Goal: Contribute content: Contribute content

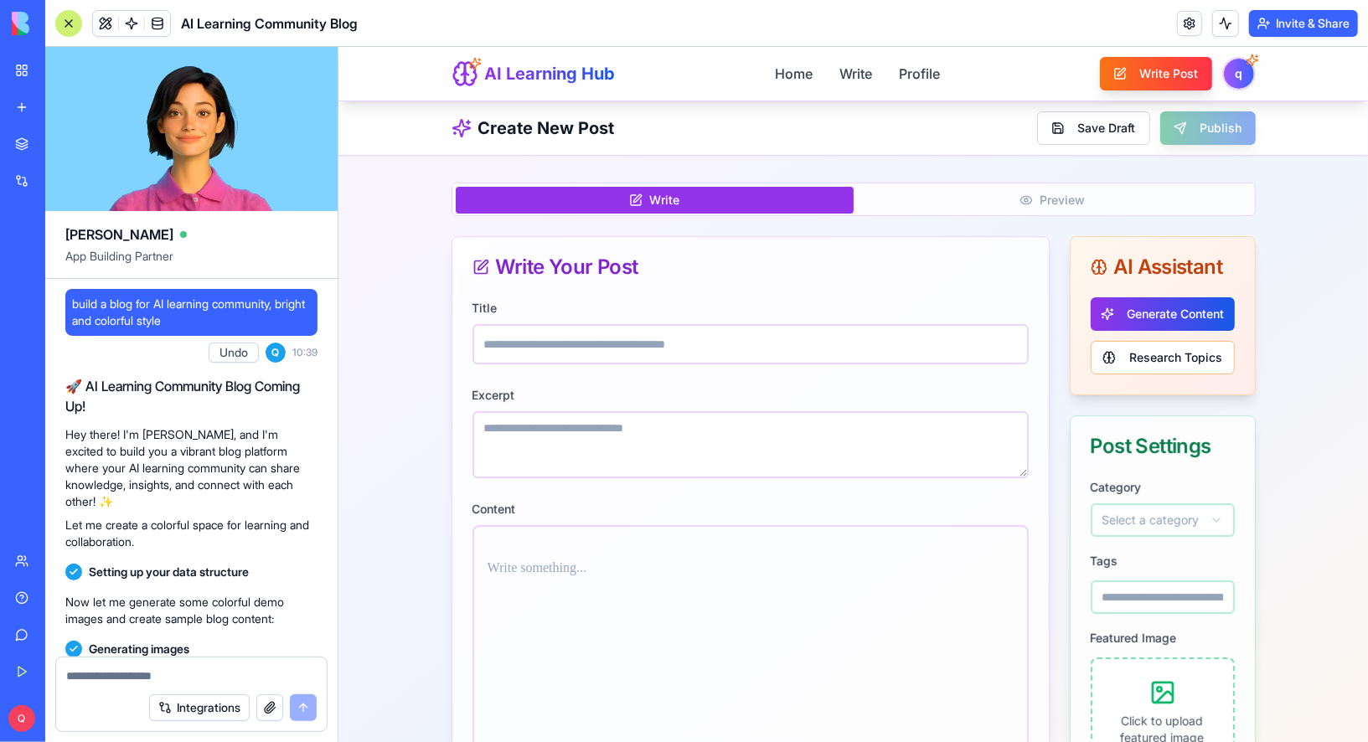
scroll to position [1, 0]
click at [805, 83] on link "Home" at bounding box center [792, 72] width 39 height 21
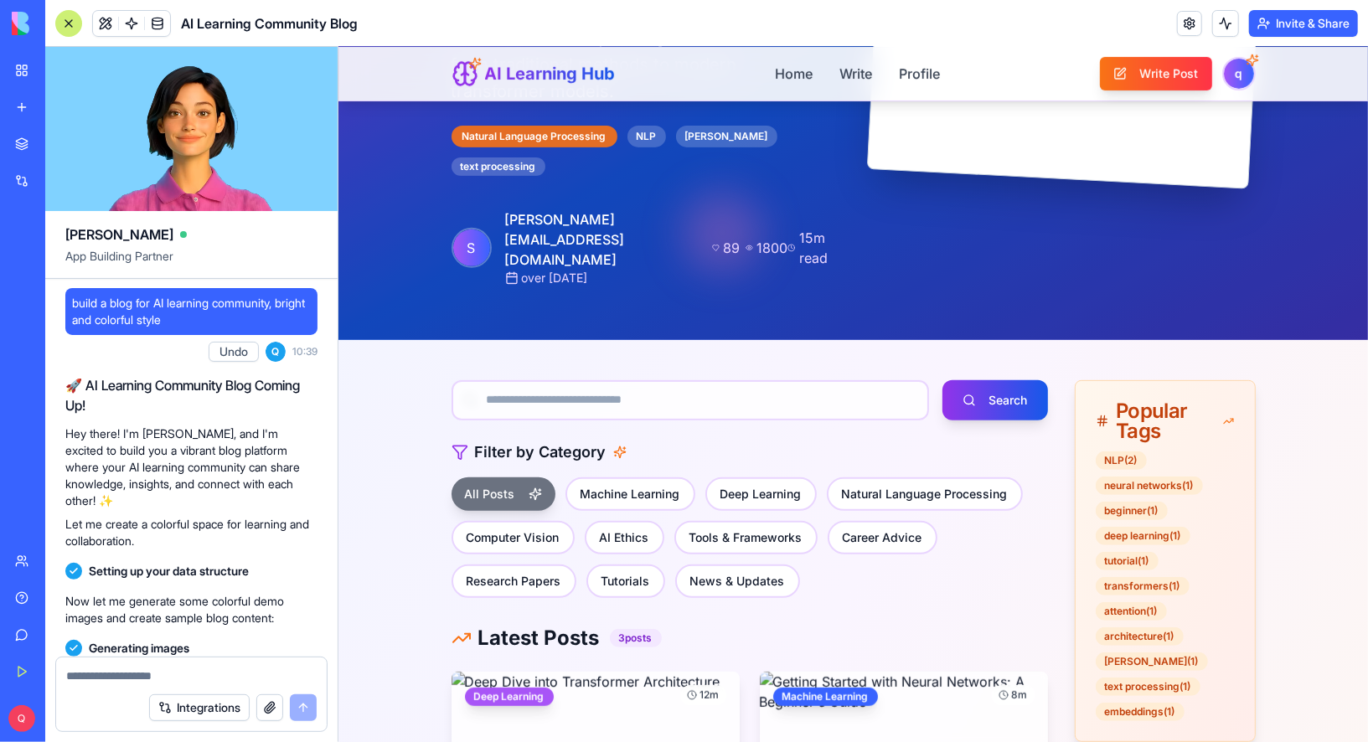
scroll to position [425, 0]
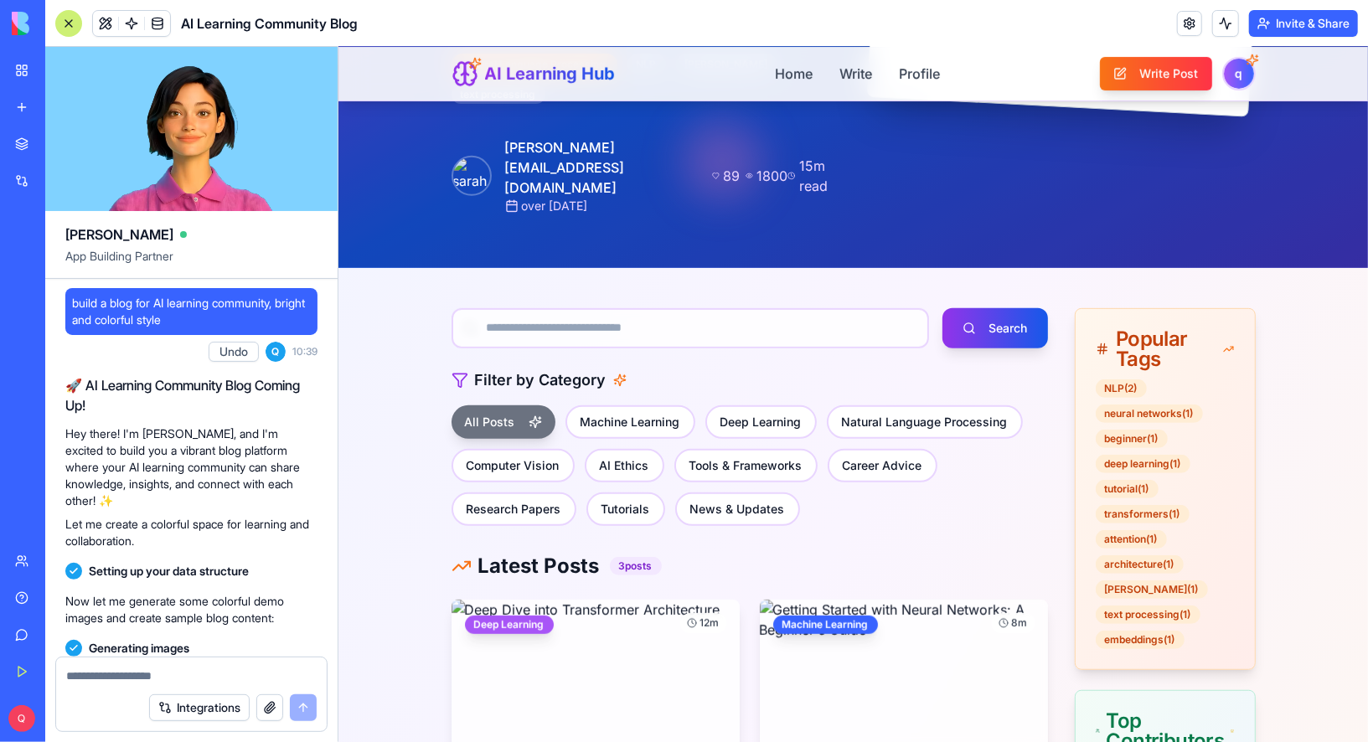
click at [69, 19] on div at bounding box center [68, 23] width 27 height 27
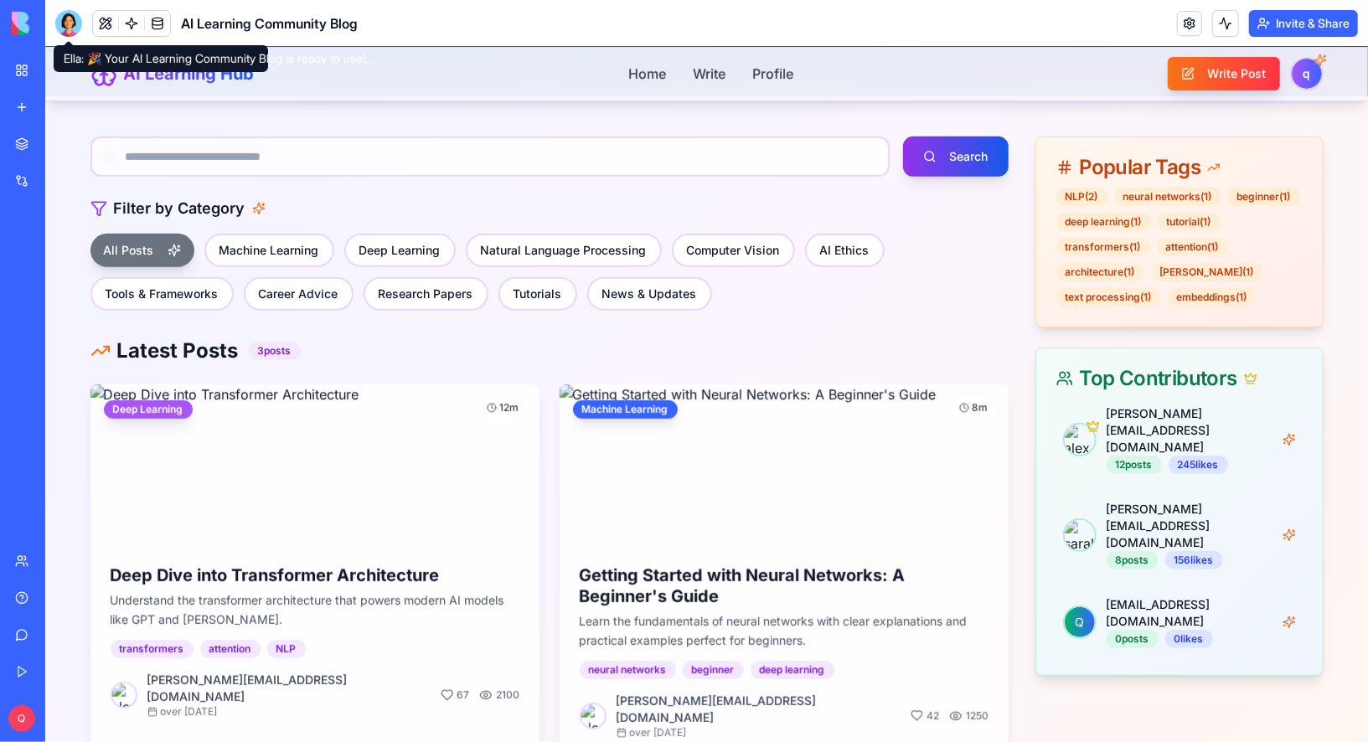
scroll to position [0, 0]
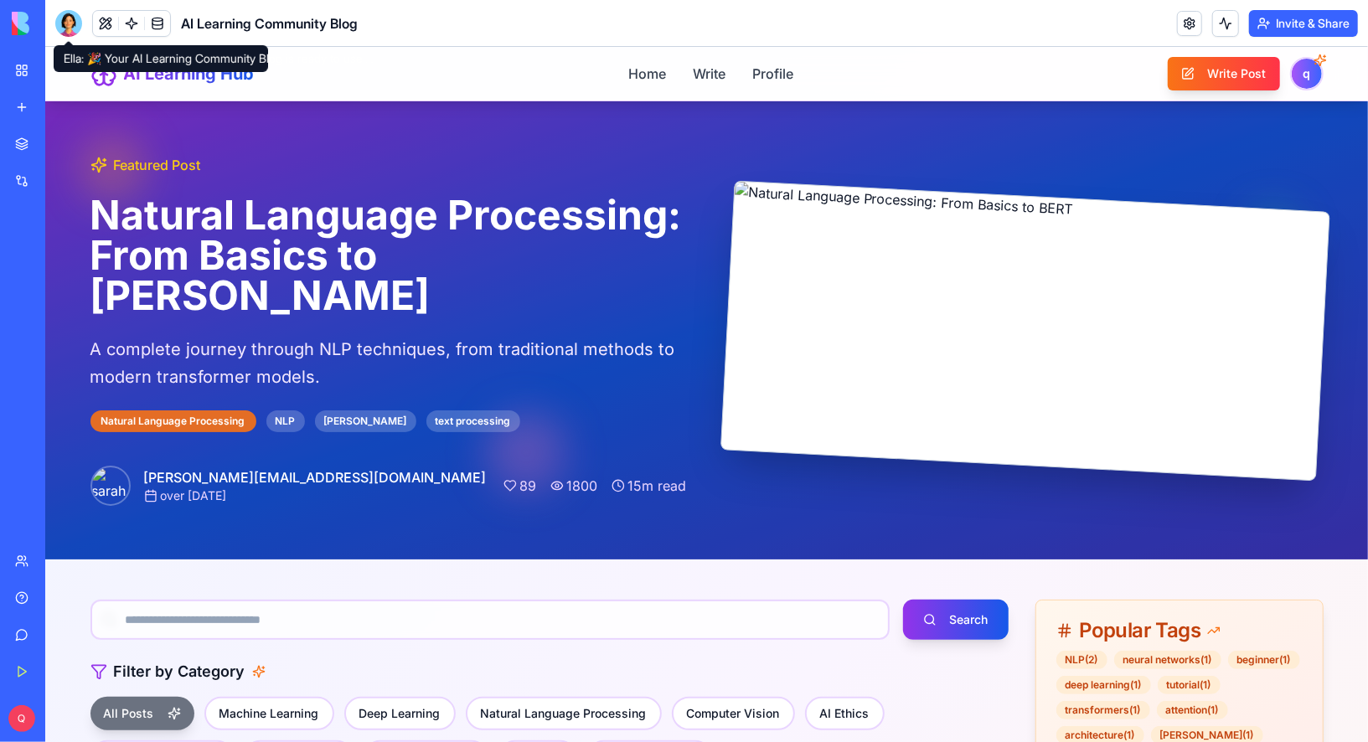
click at [56, 18] on div at bounding box center [68, 23] width 27 height 27
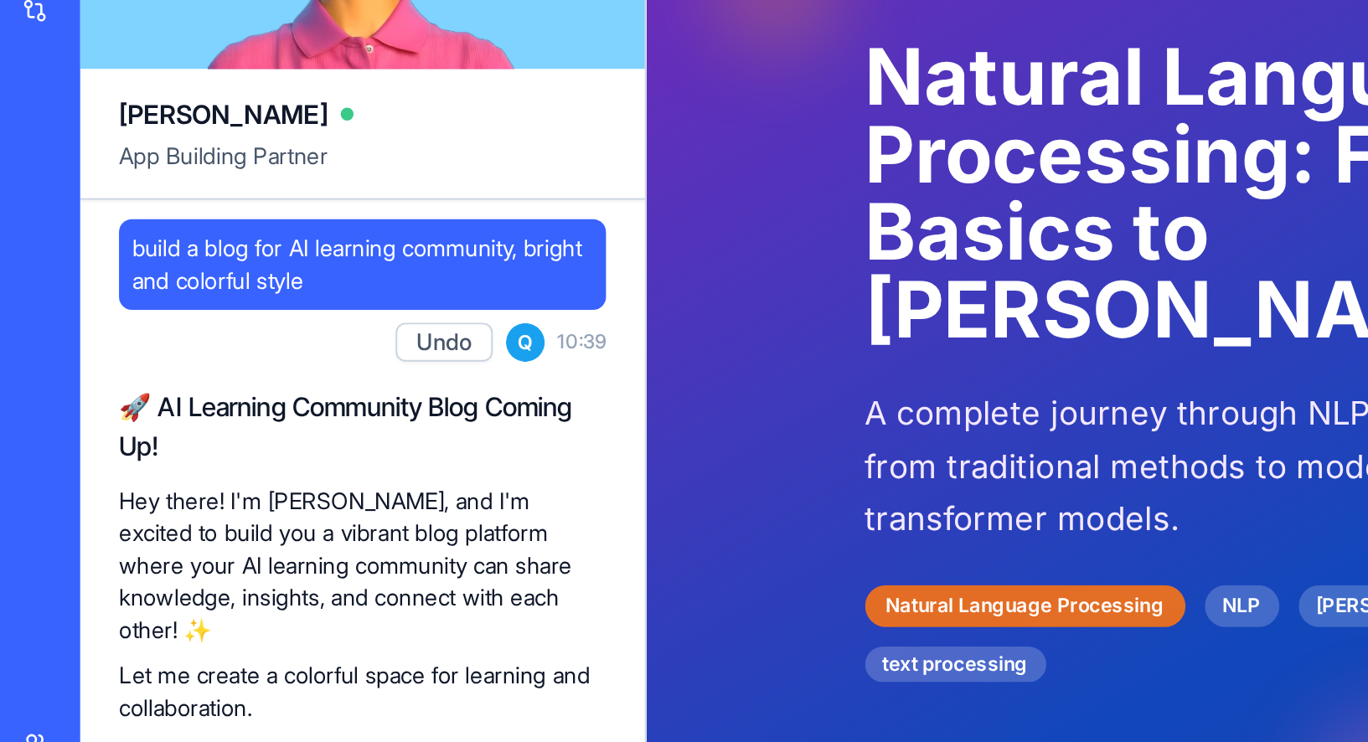
drag, startPoint x: 102, startPoint y: 311, endPoint x: 262, endPoint y: 307, distance: 160.1
click at [262, 307] on span "build a blog for AI learning community, bright and colorful style" at bounding box center [191, 313] width 239 height 34
drag, startPoint x: 262, startPoint y: 307, endPoint x: 284, endPoint y: 318, distance: 24.7
click at [284, 318] on span "build a blog for AI learning community, bright and colorful style" at bounding box center [191, 313] width 239 height 34
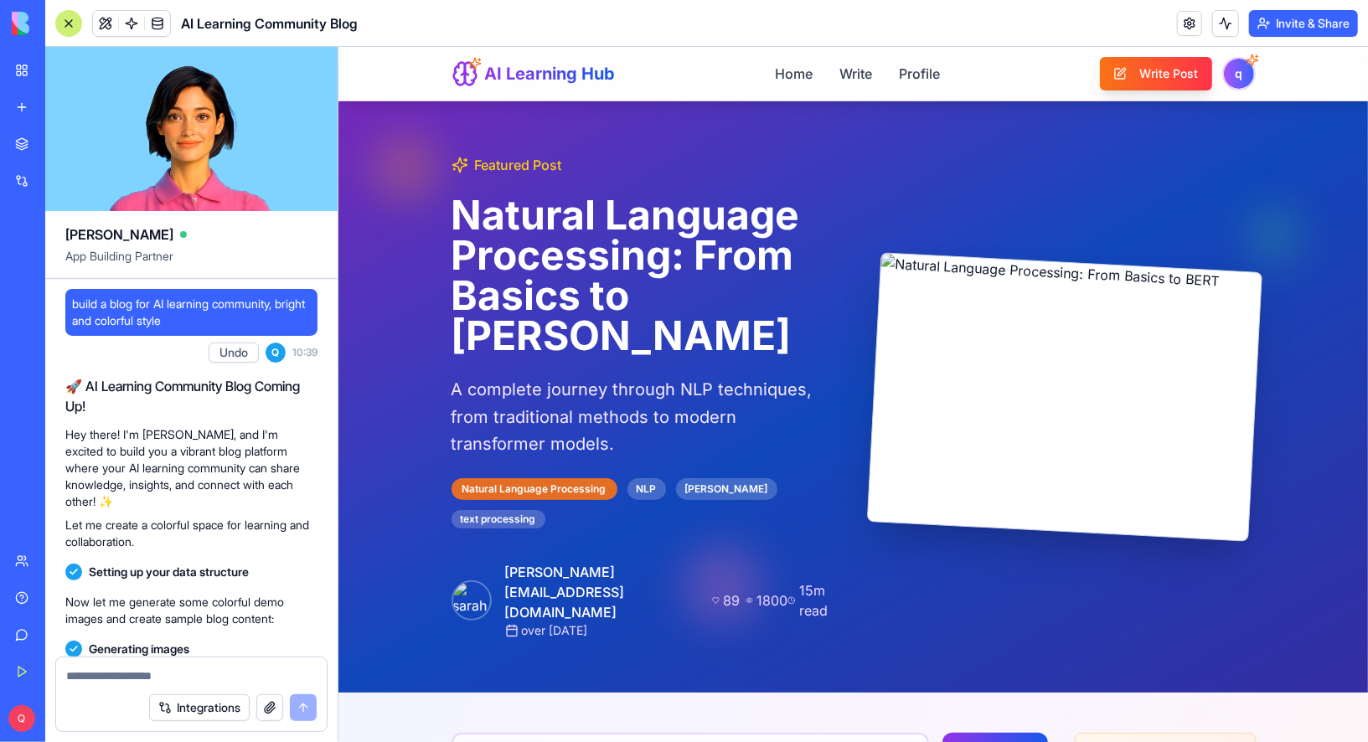
click at [66, 23] on div at bounding box center [68, 23] width 27 height 27
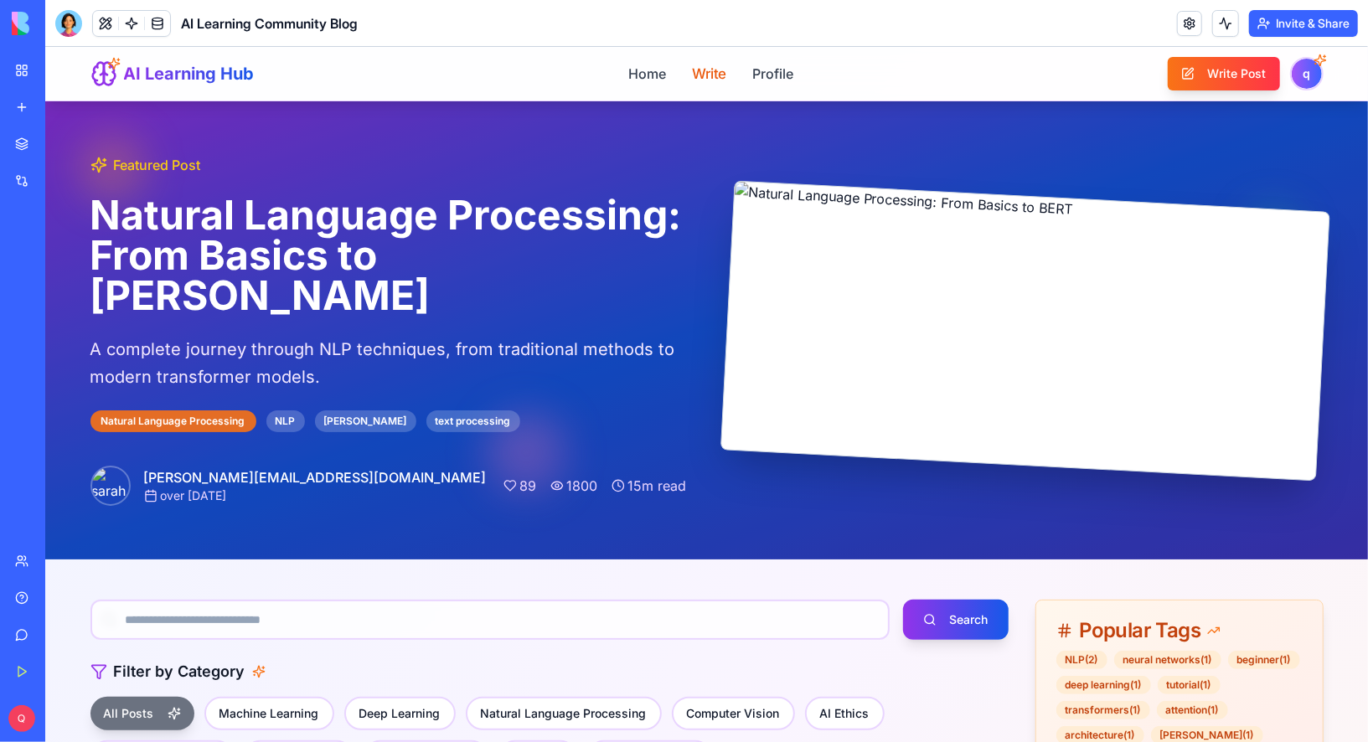
click at [716, 80] on link "Write" at bounding box center [708, 72] width 34 height 21
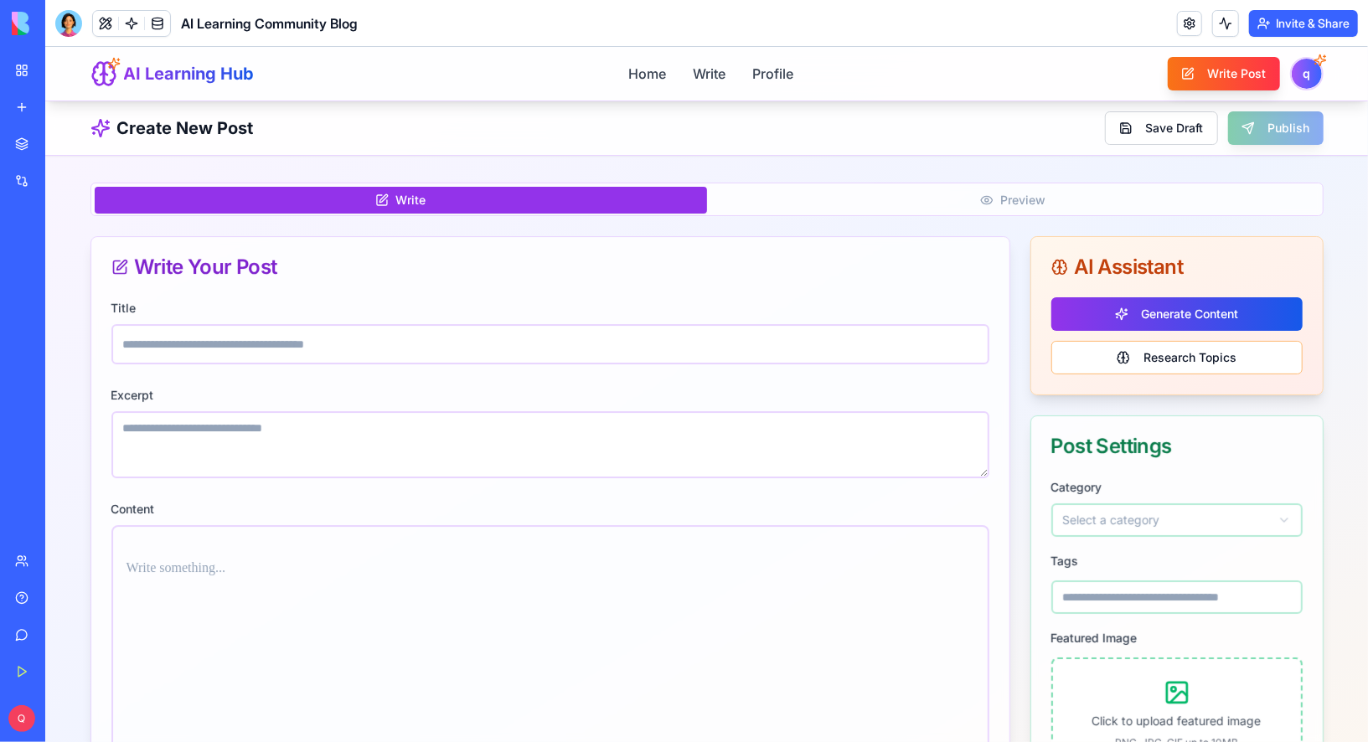
scroll to position [111, 0]
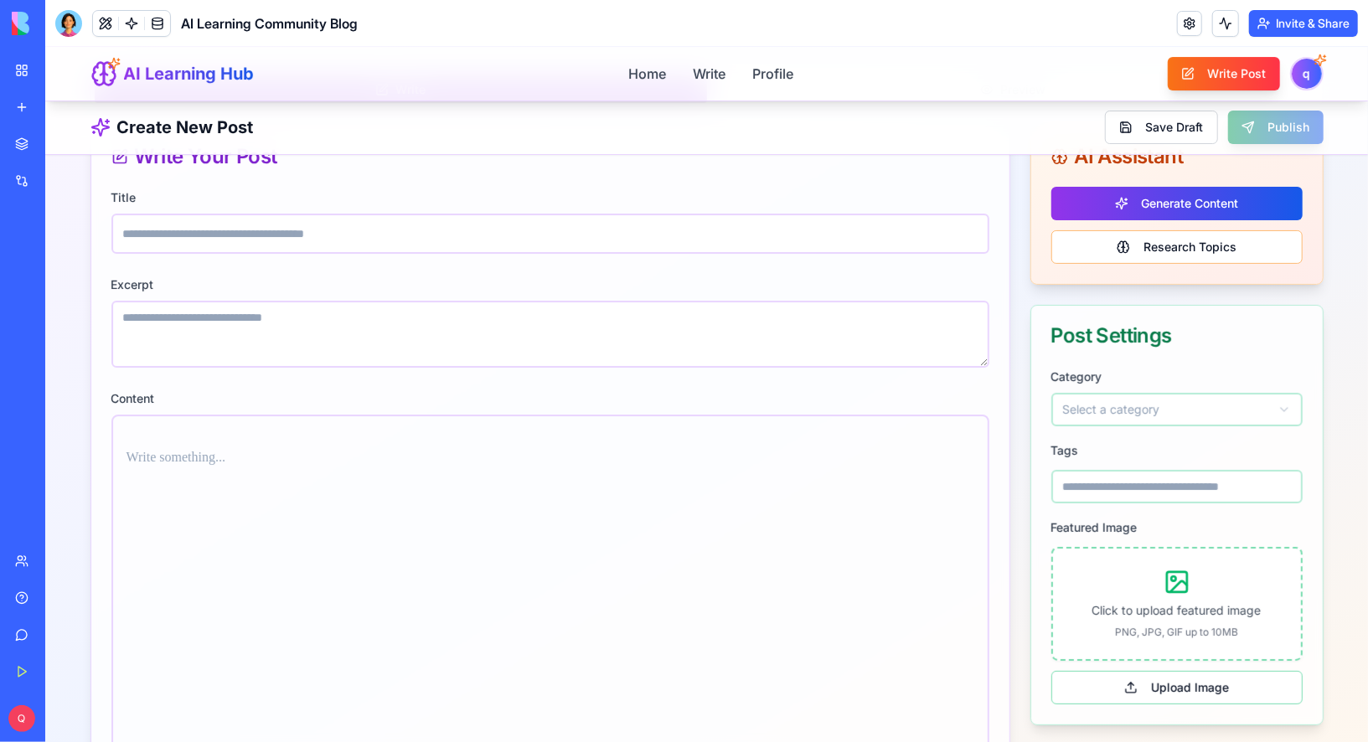
click at [1103, 412] on html "AI Learning Hub Home Write Profile Write Post q Create New Post Save Draft Publ…" at bounding box center [705, 505] width 1323 height 1140
click at [1115, 499] on input at bounding box center [1176, 486] width 251 height 34
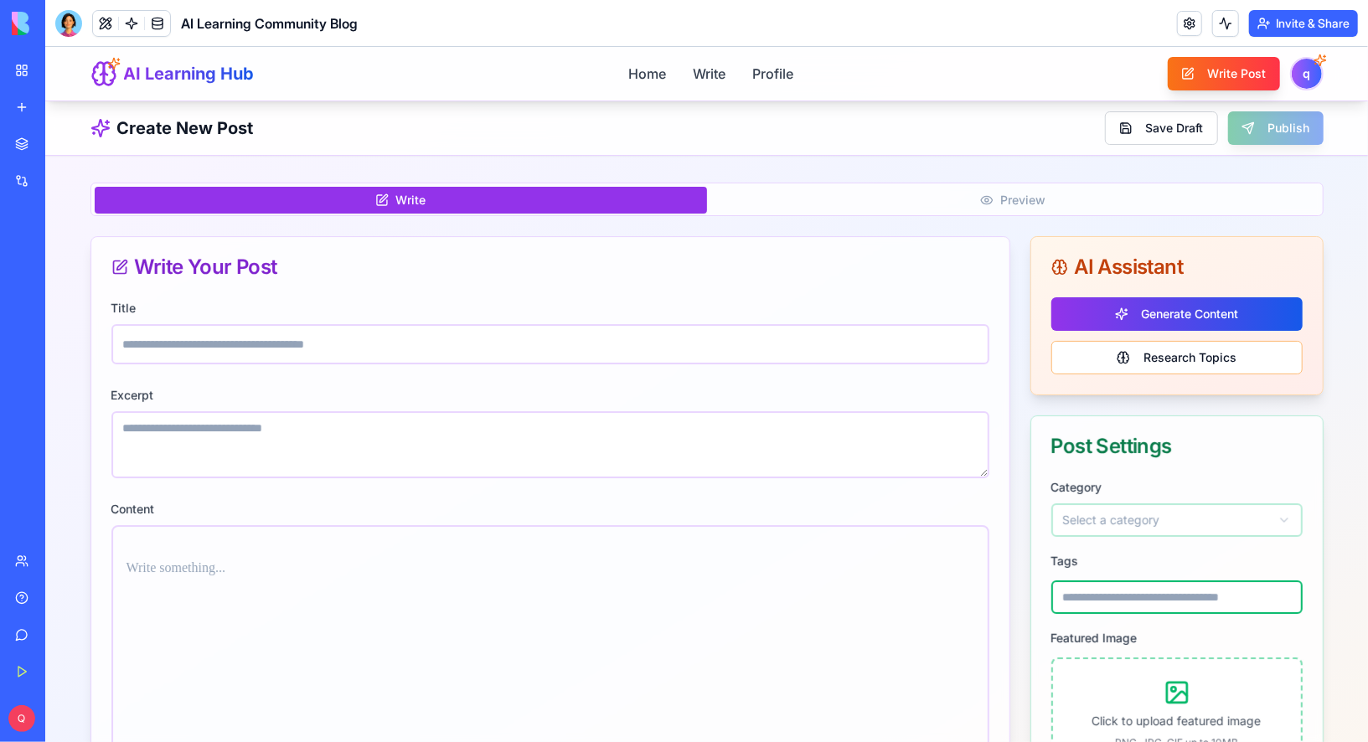
scroll to position [1, 0]
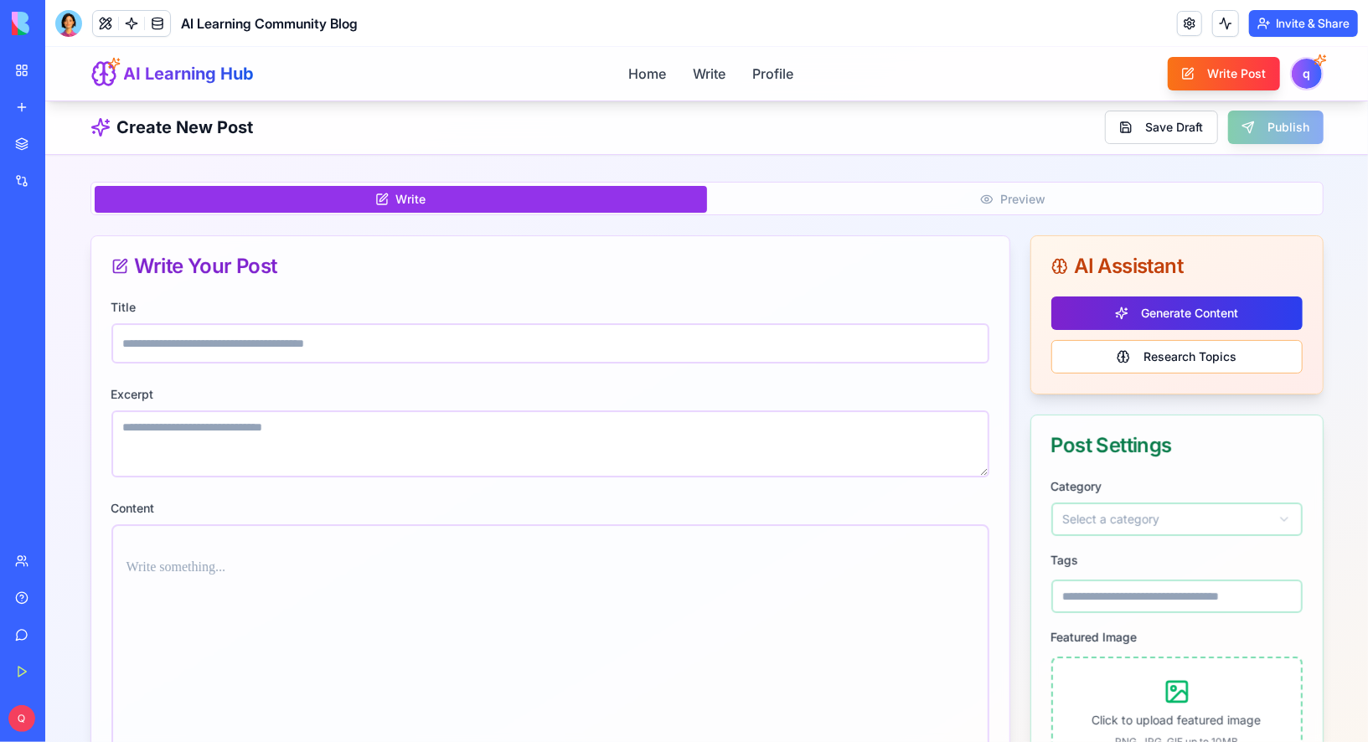
drag, startPoint x: 1164, startPoint y: 320, endPoint x: 1153, endPoint y: 315, distance: 12.0
click at [1153, 315] on button "Generate Content" at bounding box center [1176, 313] width 251 height 34
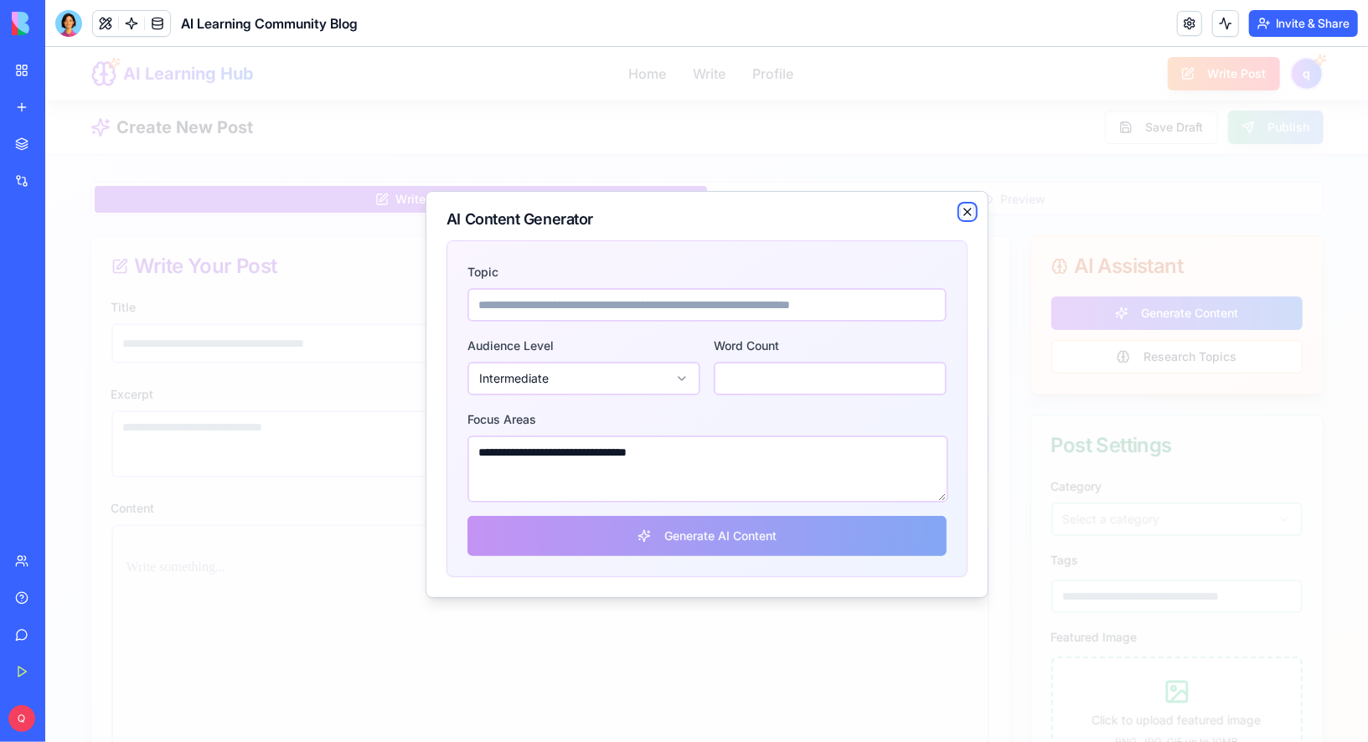
click at [968, 216] on icon "button" at bounding box center [966, 210] width 13 height 13
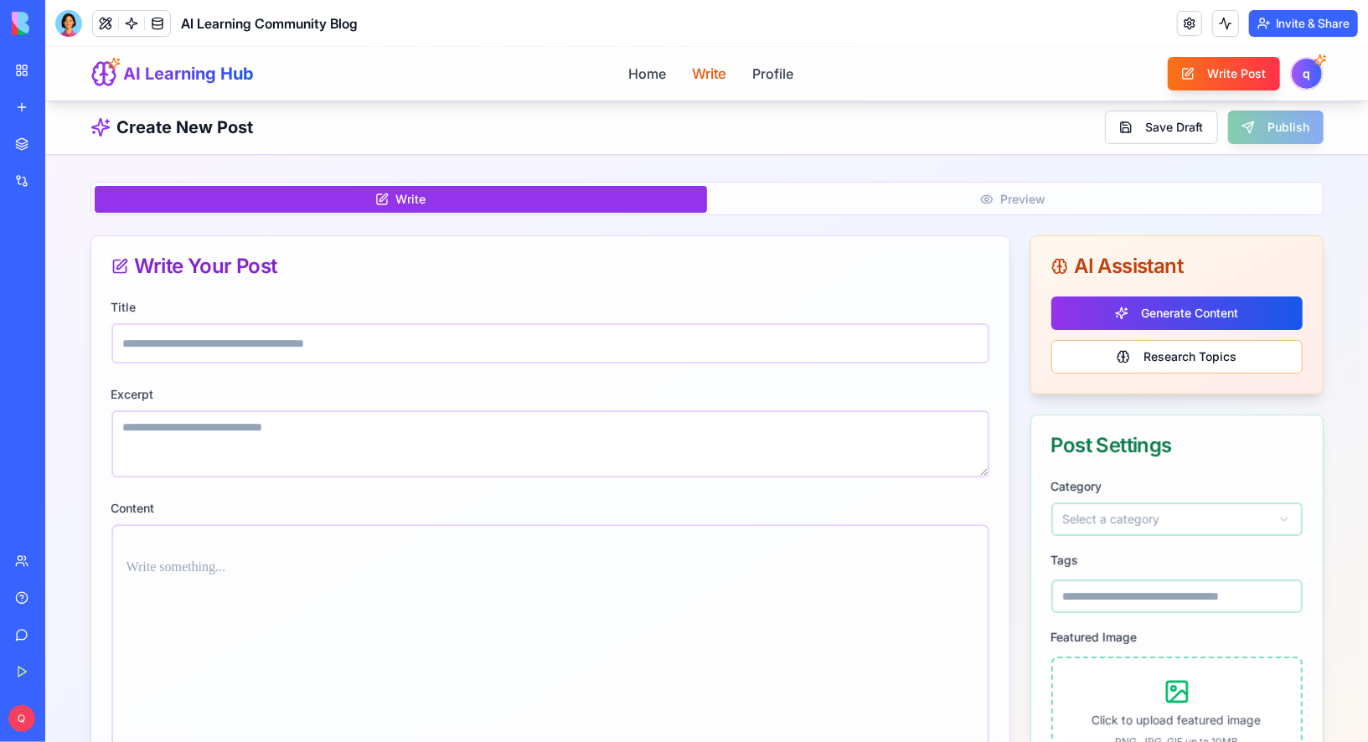
click at [709, 70] on link "Write" at bounding box center [708, 72] width 34 height 21
click at [633, 77] on link "Home" at bounding box center [646, 72] width 39 height 21
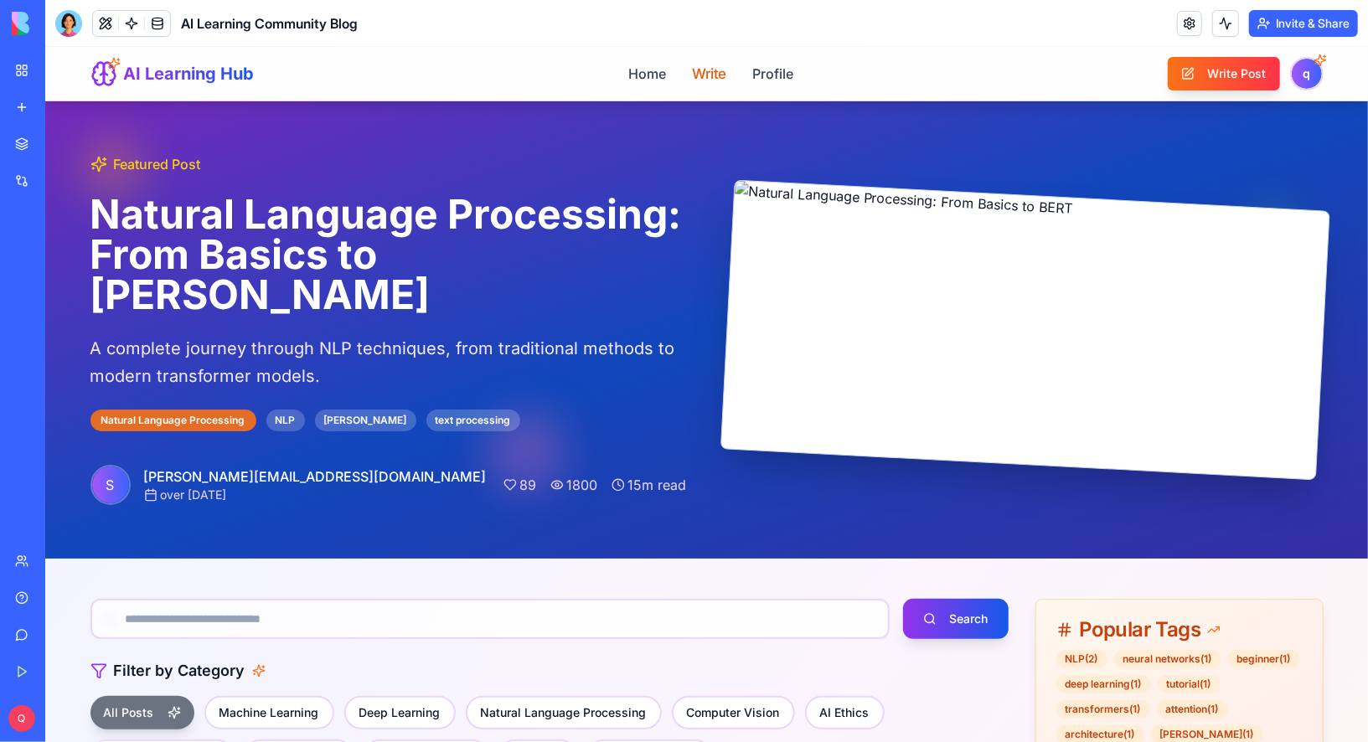
click at [701, 72] on link "Write" at bounding box center [708, 72] width 34 height 21
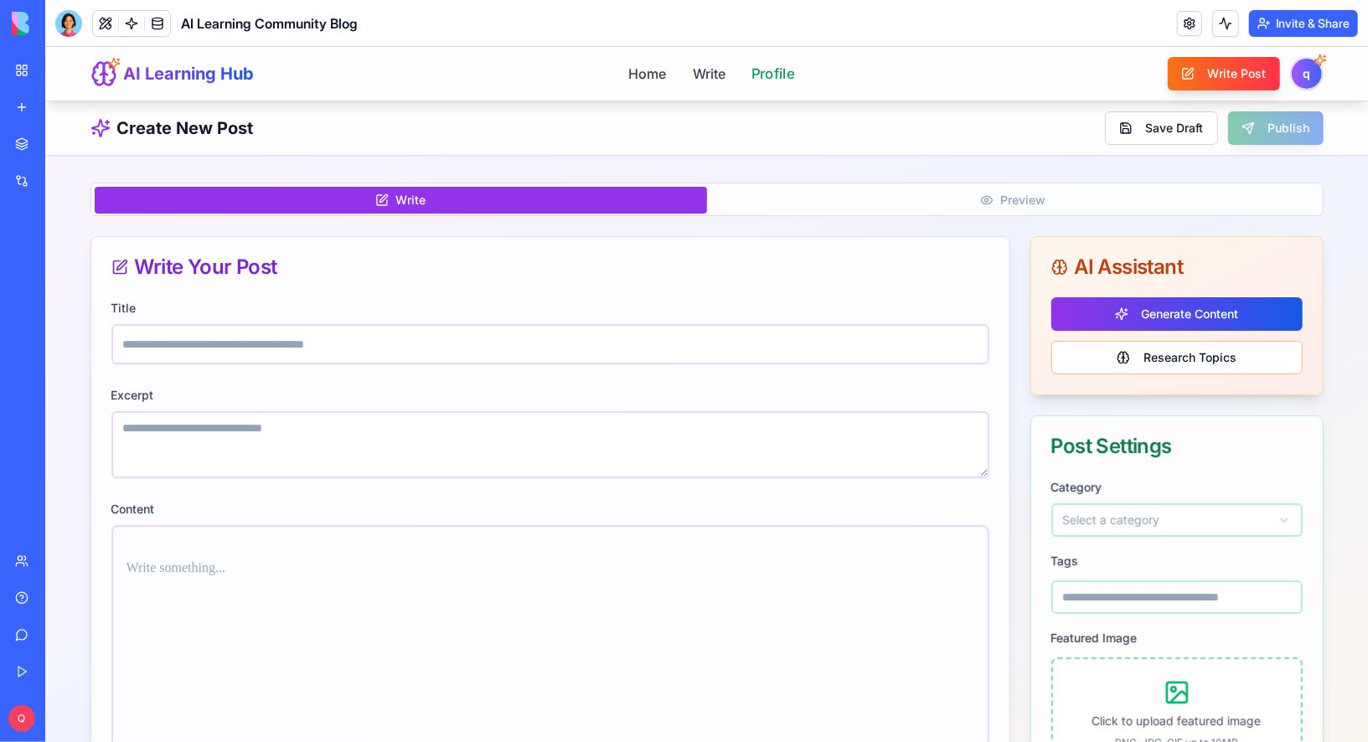
click at [752, 72] on link "Profile" at bounding box center [772, 72] width 43 height 21
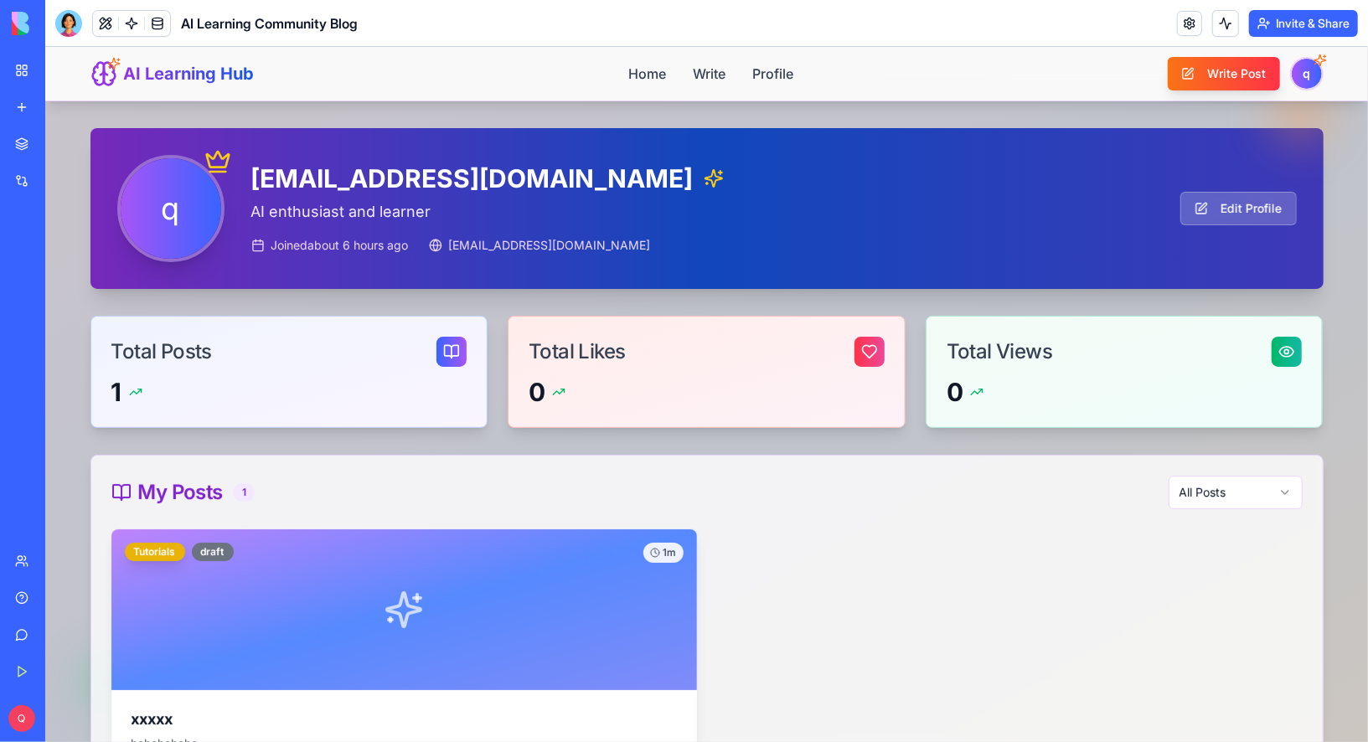
click at [548, 98] on div "AI Learning Hub Home Write Profile Write Post q" at bounding box center [706, 73] width 1233 height 54
